Goal: Entertainment & Leisure: Consume media (video, audio)

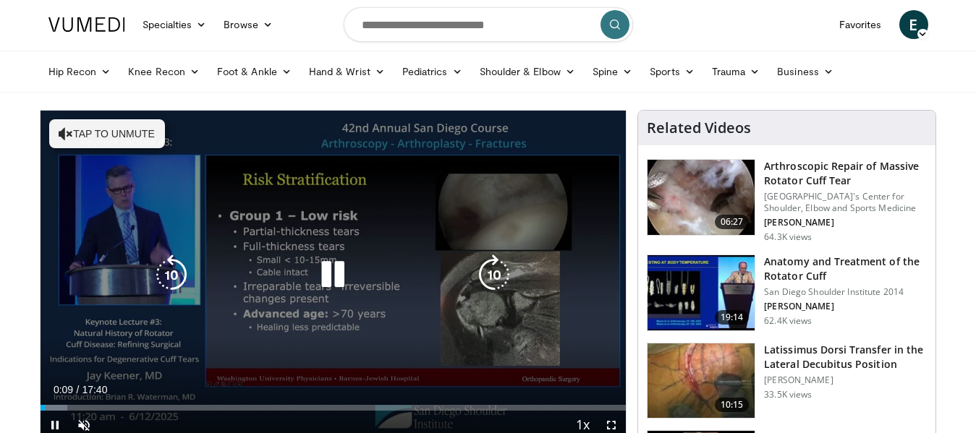
scroll to position [74, 0]
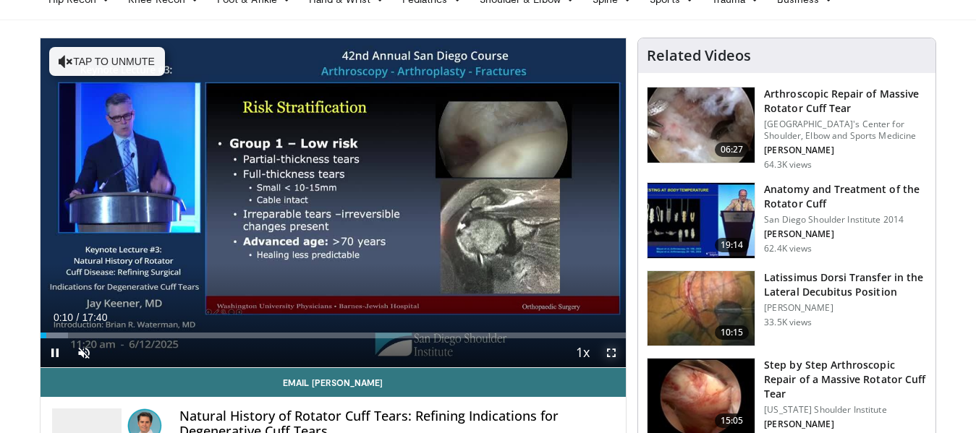
click at [611, 349] on span "Video Player" at bounding box center [611, 353] width 29 height 29
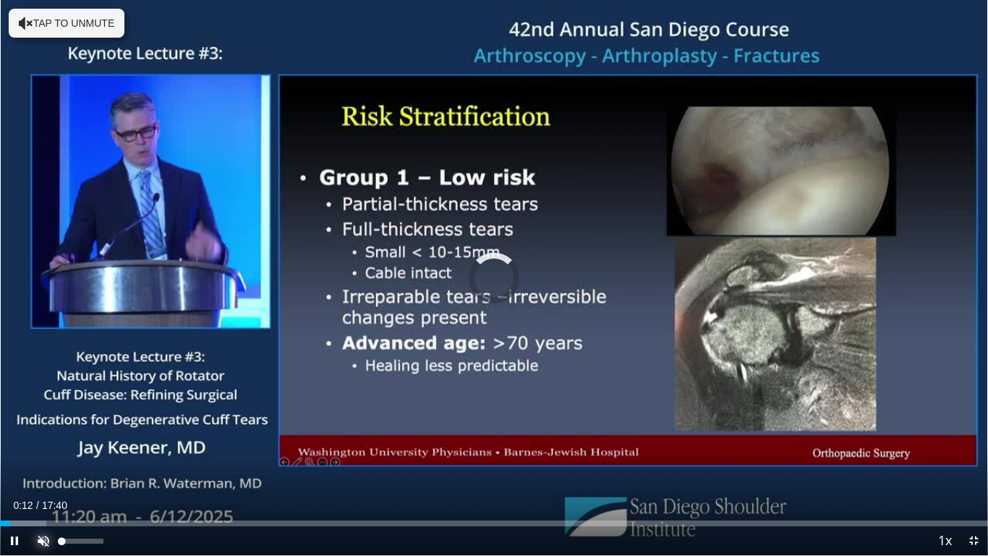
click at [42, 433] on span "Video Player" at bounding box center [43, 540] width 29 height 29
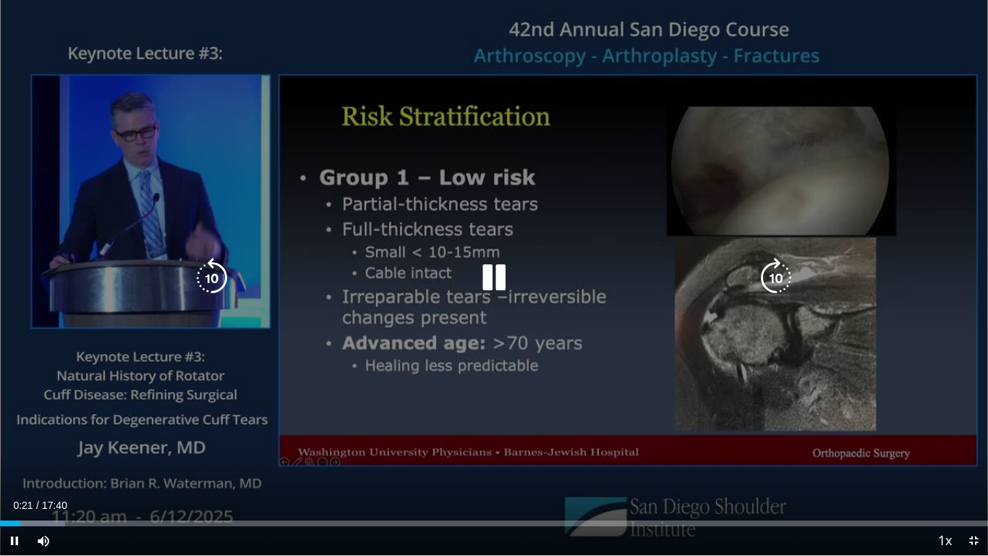
click at [497, 276] on icon "Video Player" at bounding box center [494, 278] width 41 height 41
click at [488, 281] on icon "Video Player" at bounding box center [494, 278] width 41 height 41
click at [512, 272] on icon "Video Player" at bounding box center [494, 278] width 41 height 41
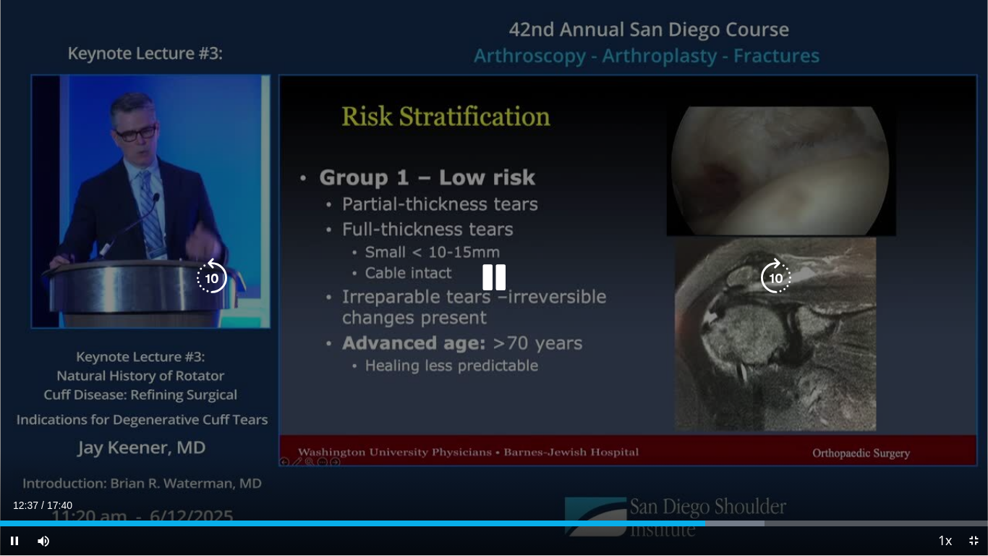
click at [503, 272] on icon "Video Player" at bounding box center [494, 278] width 41 height 41
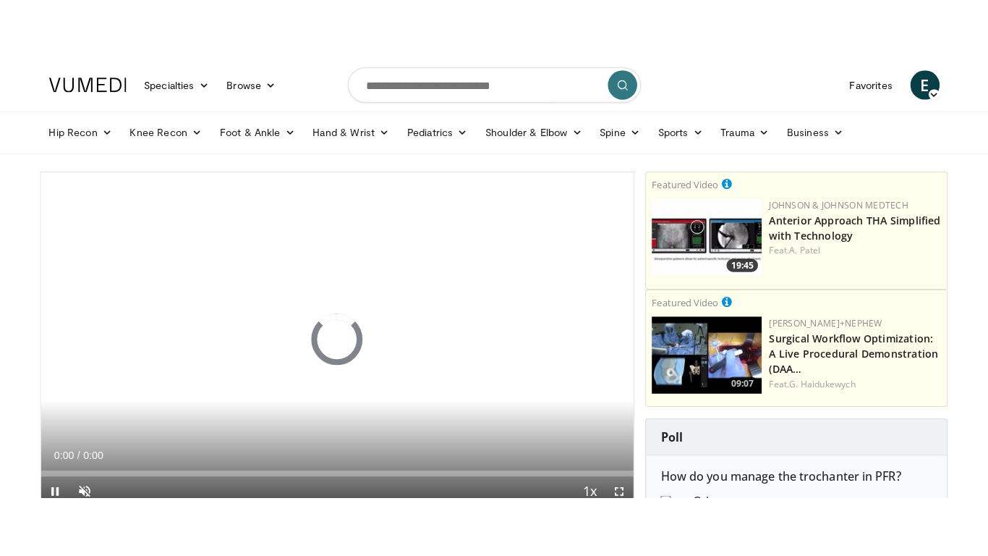
scroll to position [74, 0]
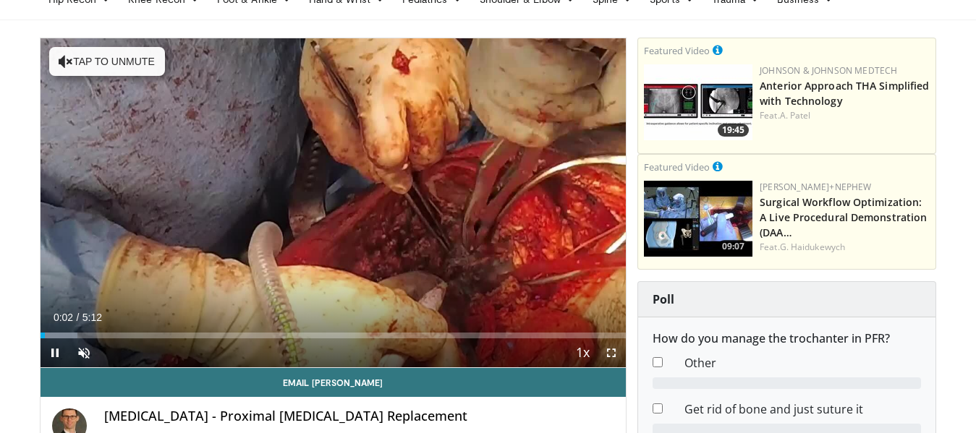
click at [610, 357] on span "Video Player" at bounding box center [611, 353] width 29 height 29
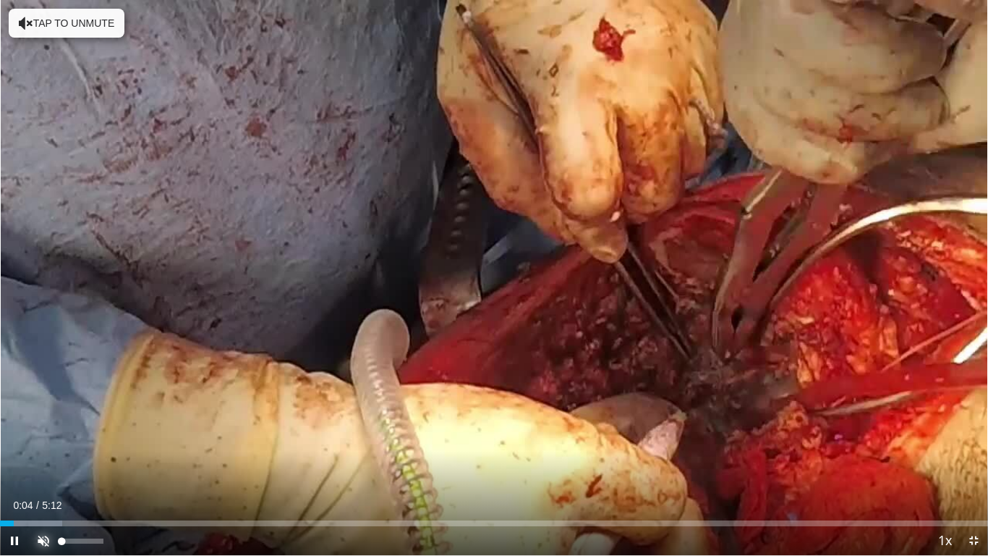
click at [46, 433] on span "Video Player" at bounding box center [43, 540] width 29 height 29
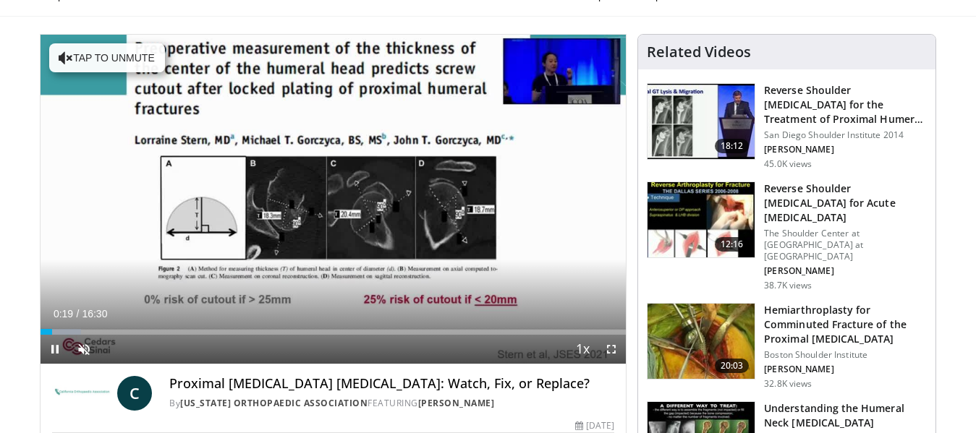
scroll to position [148, 0]
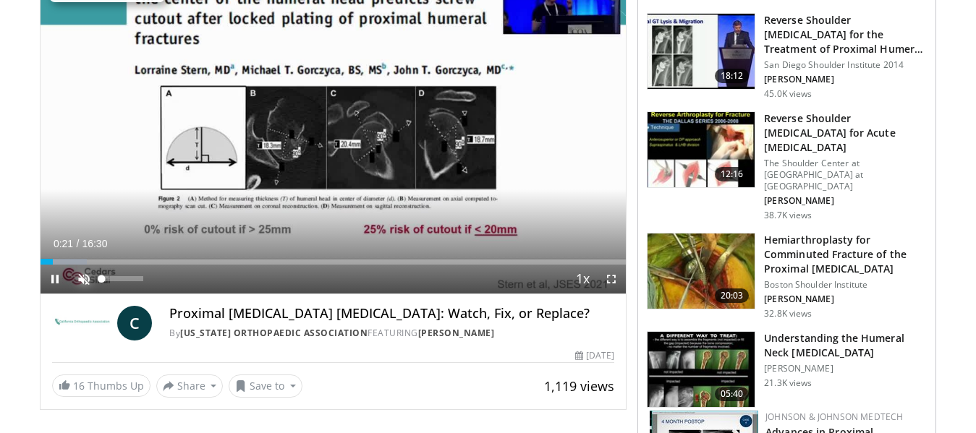
click at [82, 277] on span "Video Player" at bounding box center [83, 279] width 29 height 29
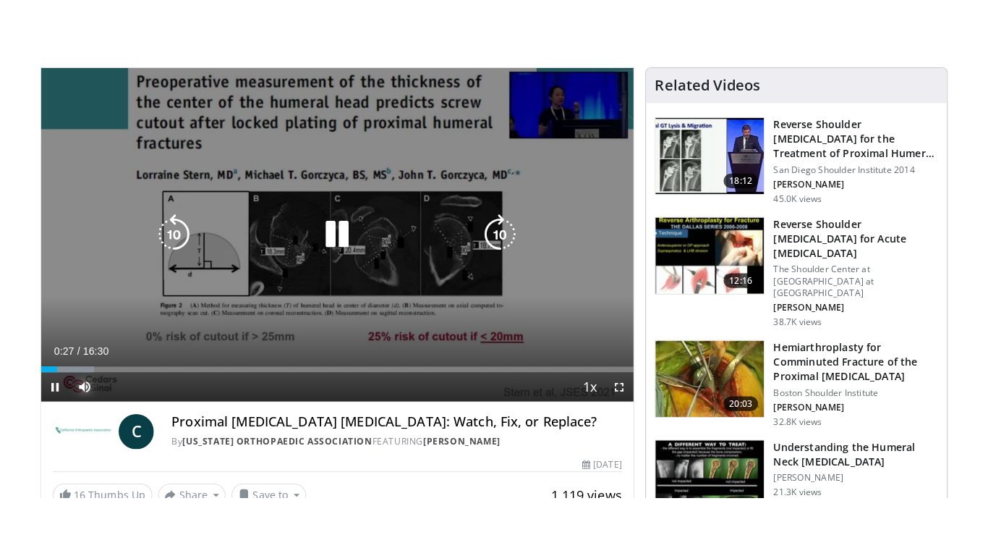
scroll to position [74, 0]
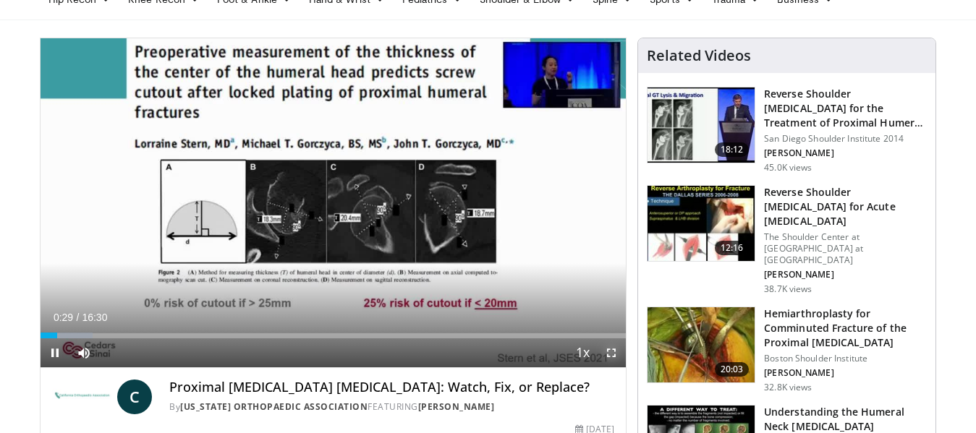
click at [614, 348] on span "Video Player" at bounding box center [611, 353] width 29 height 29
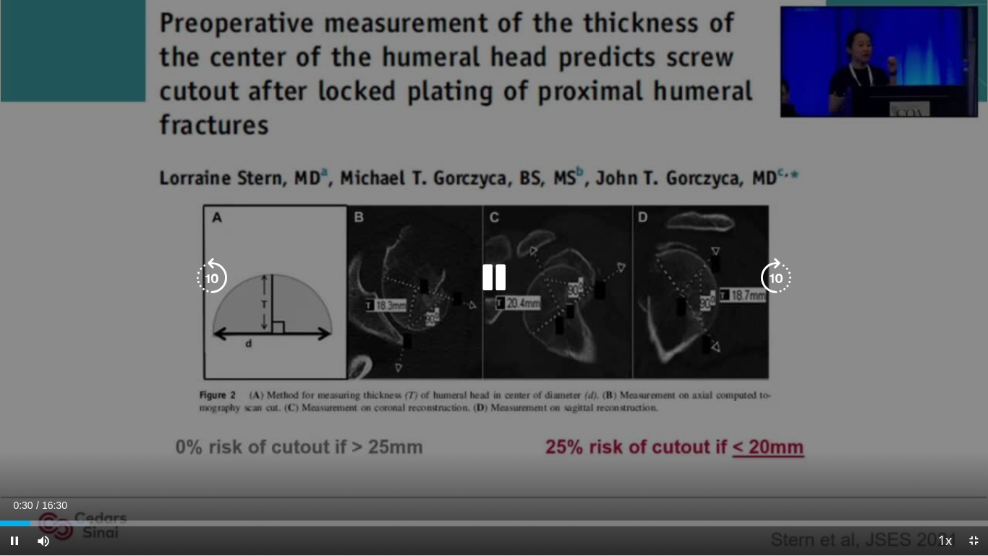
click at [719, 145] on div "10 seconds Tap to unmute" at bounding box center [494, 277] width 988 height 555
